Goal: Information Seeking & Learning: Check status

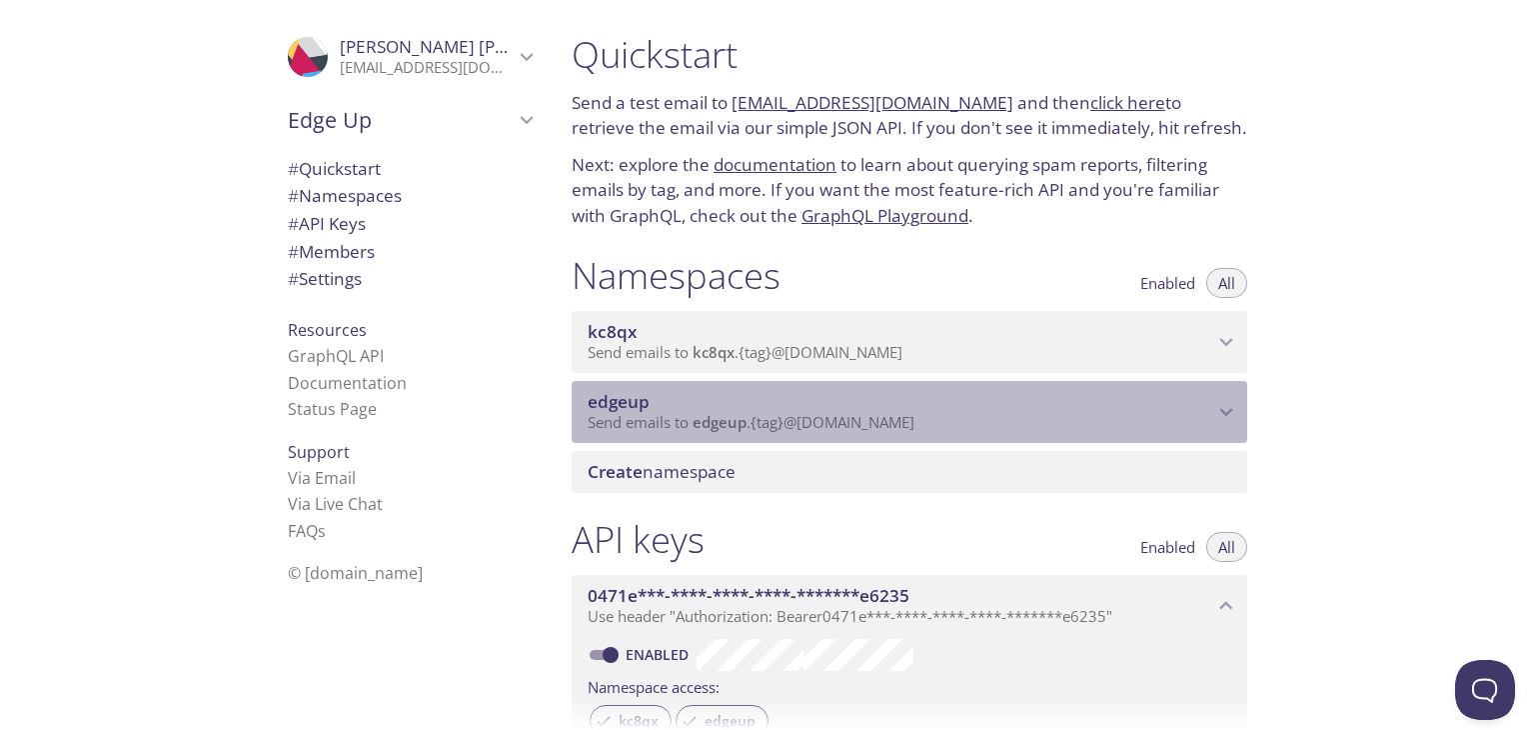
click at [715, 426] on span "edgeup" at bounding box center [720, 422] width 54 height 20
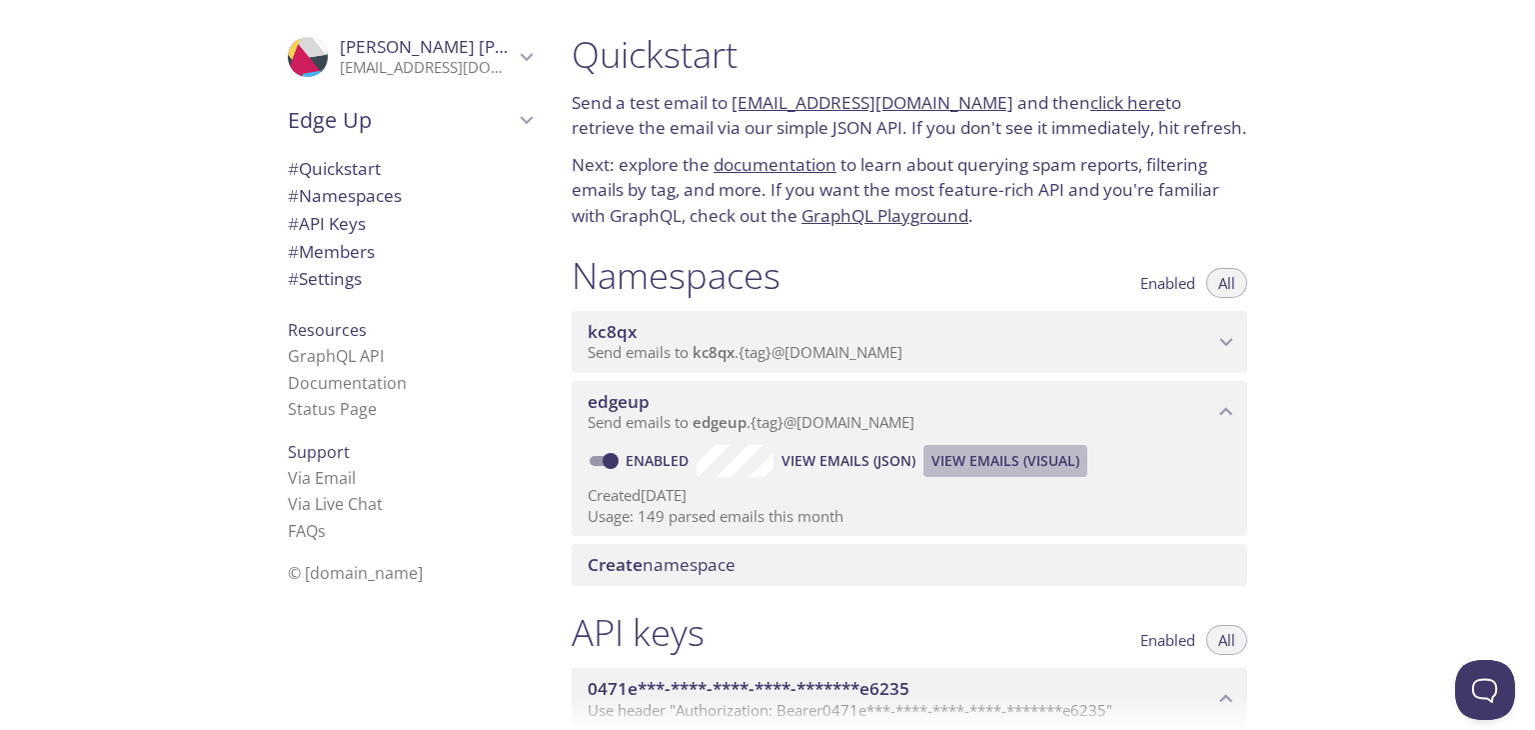
click at [945, 454] on span "View Emails (Visual)" at bounding box center [1006, 461] width 148 height 24
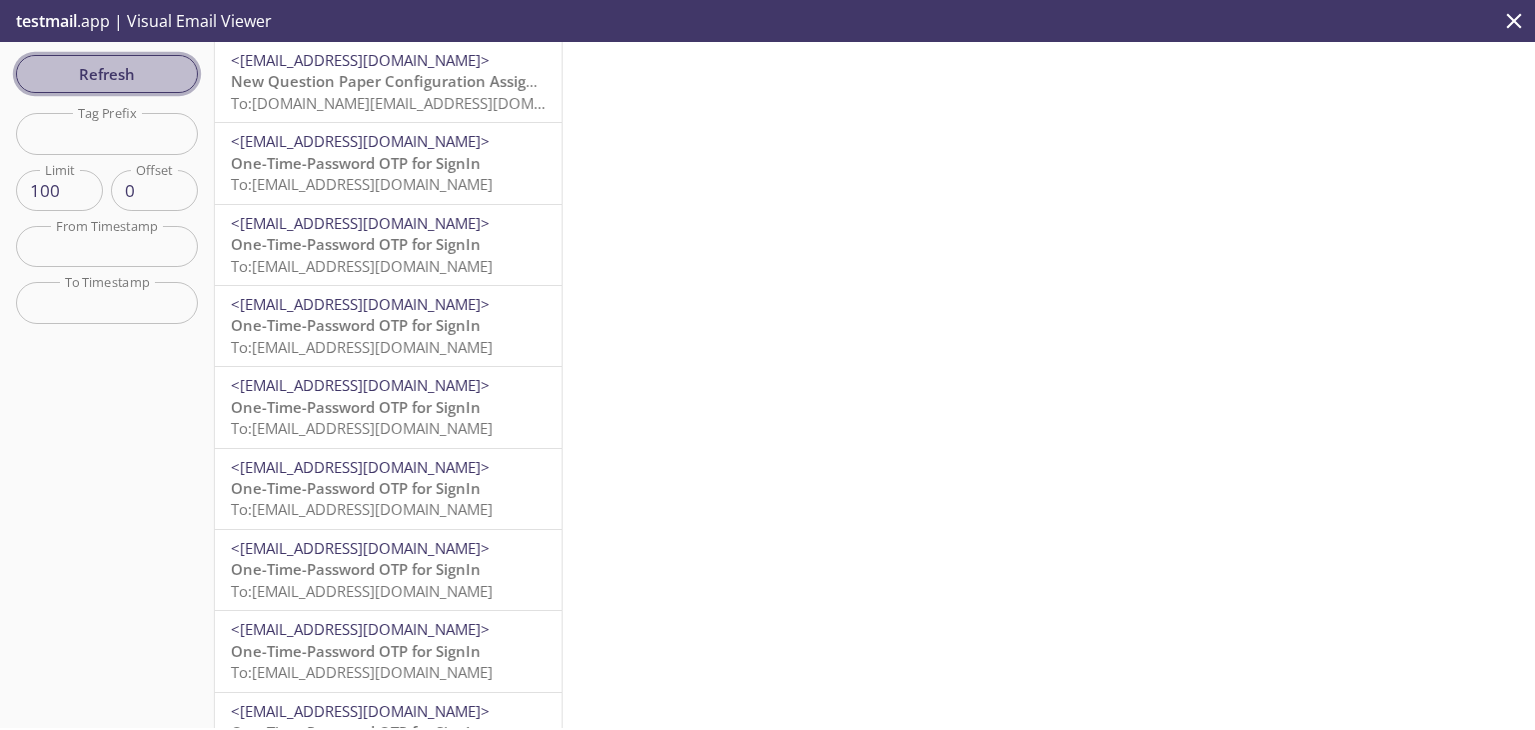
click at [183, 73] on button "Refresh" at bounding box center [107, 74] width 182 height 38
click at [473, 95] on p "One-Time-Password OTP for SignIn To: [DOMAIN_NAME][EMAIL_ADDRESS][DOMAIN_NAME]" at bounding box center [388, 92] width 315 height 43
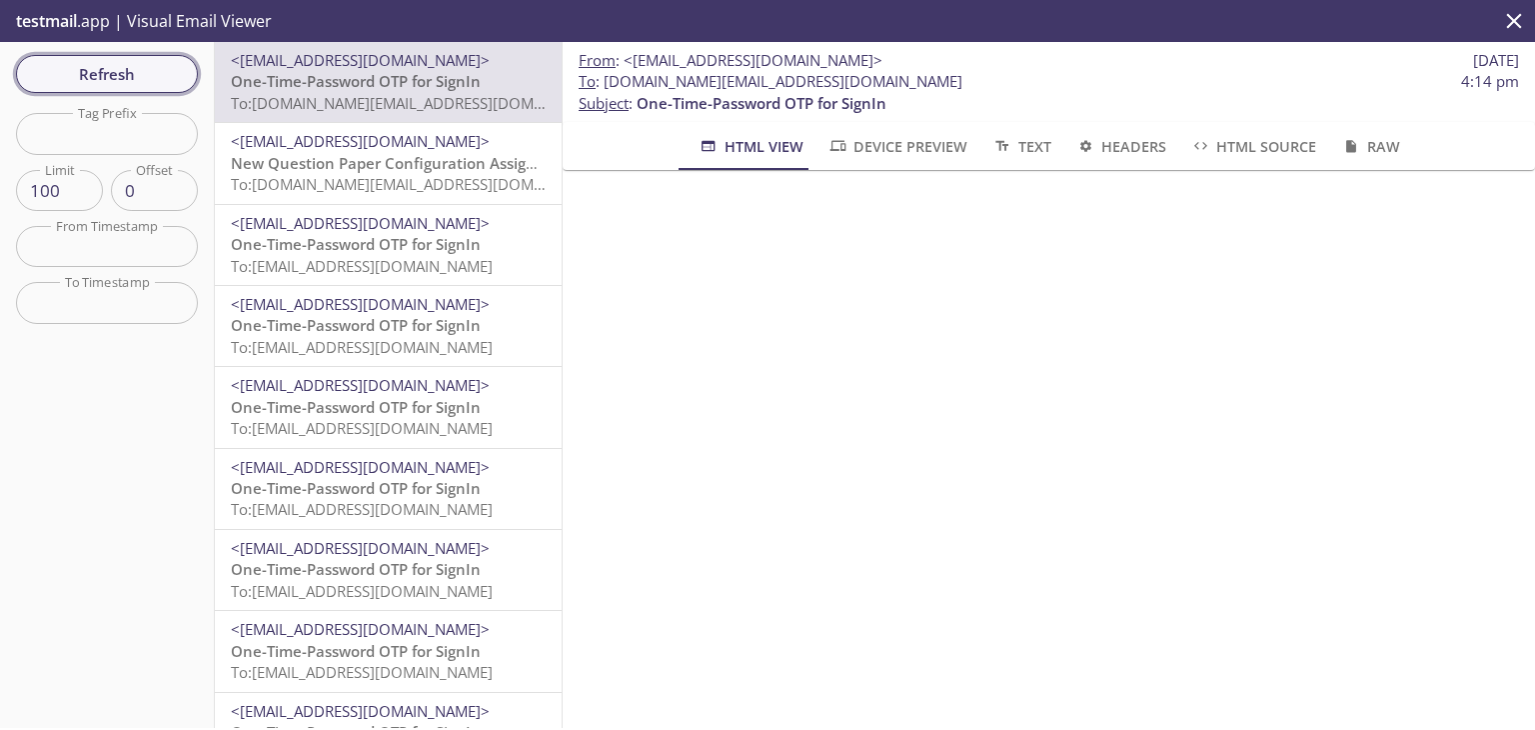
click at [140, 84] on span "Refresh" at bounding box center [107, 74] width 150 height 26
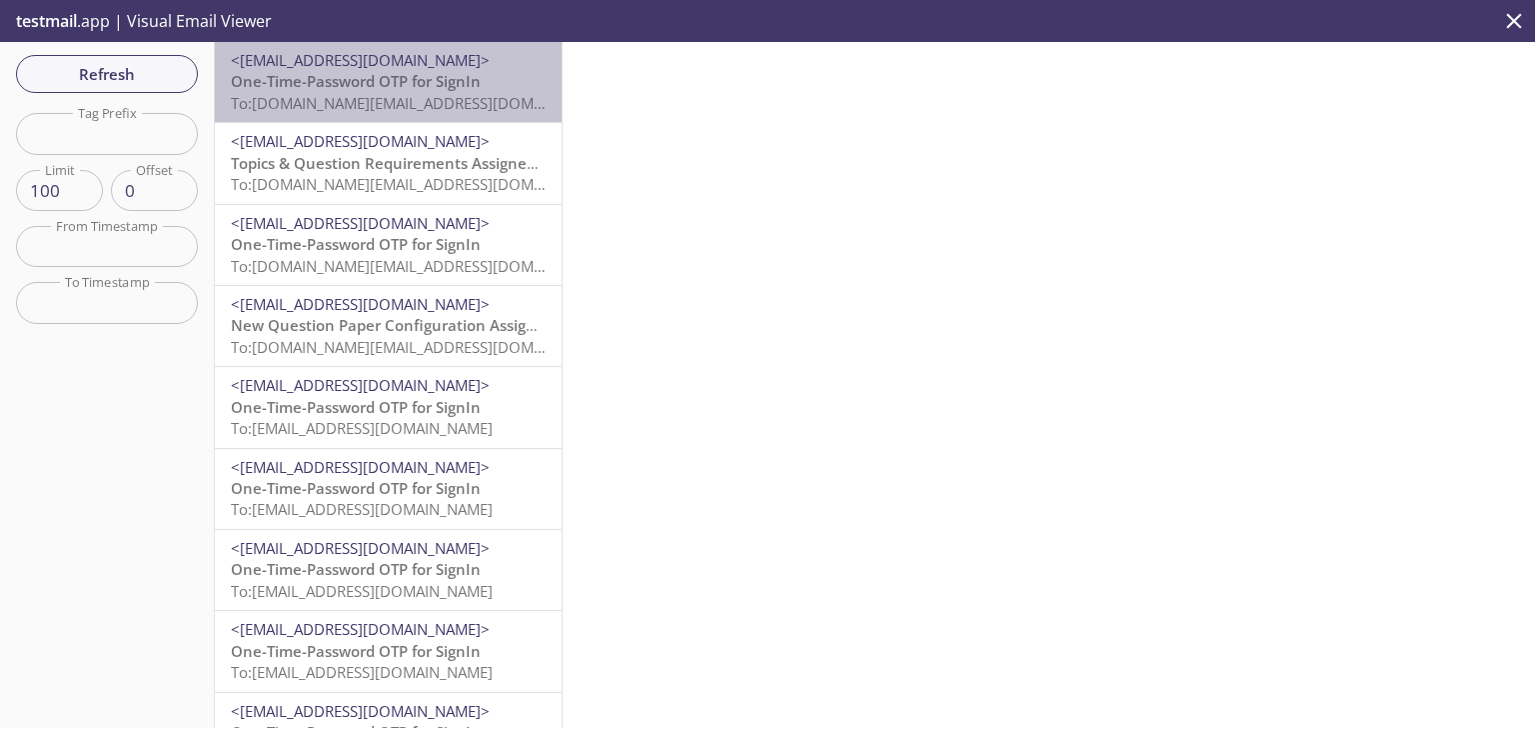
click at [416, 108] on span "To: [DOMAIN_NAME][EMAIL_ADDRESS][DOMAIN_NAME]" at bounding box center [421, 103] width 380 height 20
